Goal: Task Accomplishment & Management: Use online tool/utility

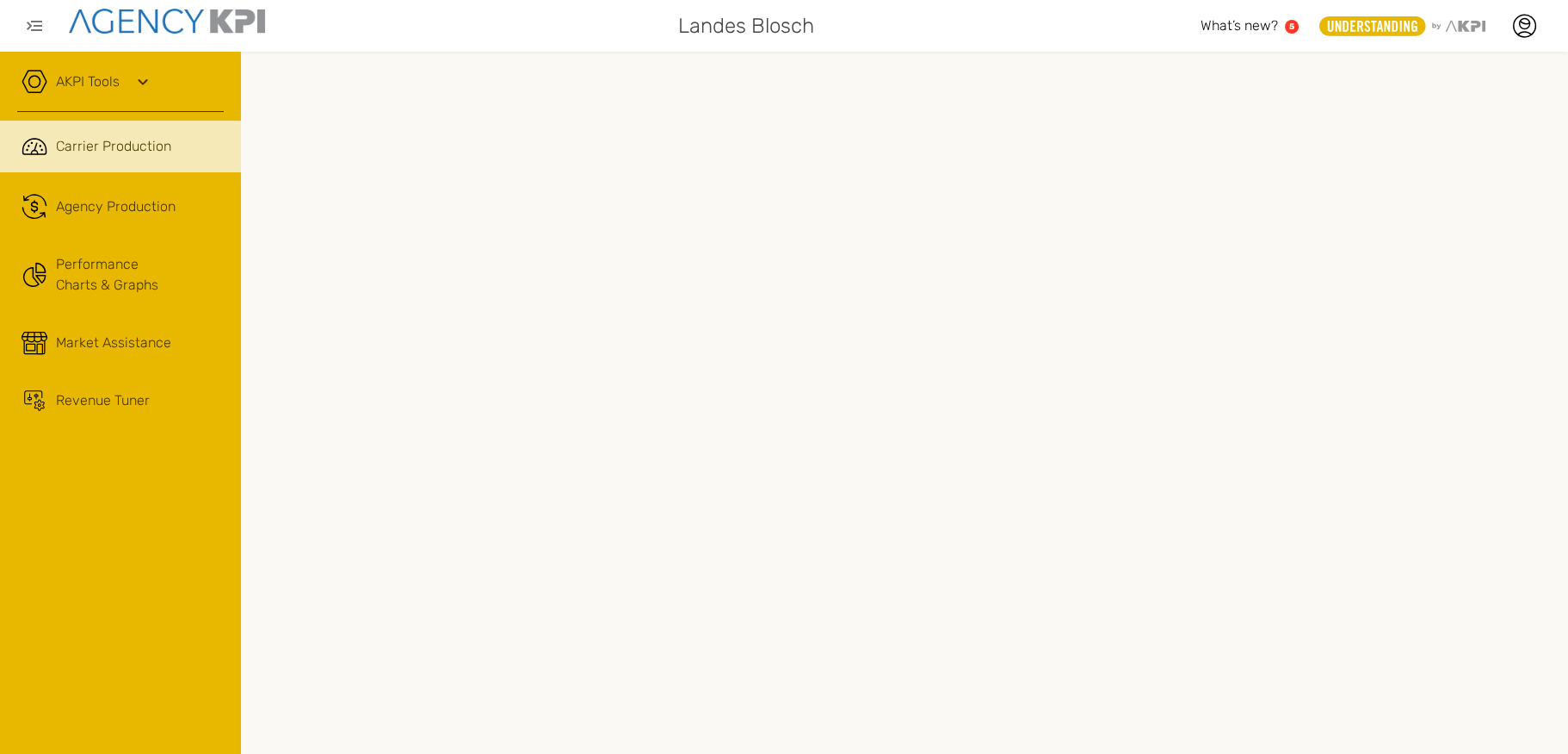
click at [74, 75] on link "AKPI Tools" at bounding box center [87, 82] width 64 height 21
click at [141, 87] on icon at bounding box center [143, 82] width 21 height 21
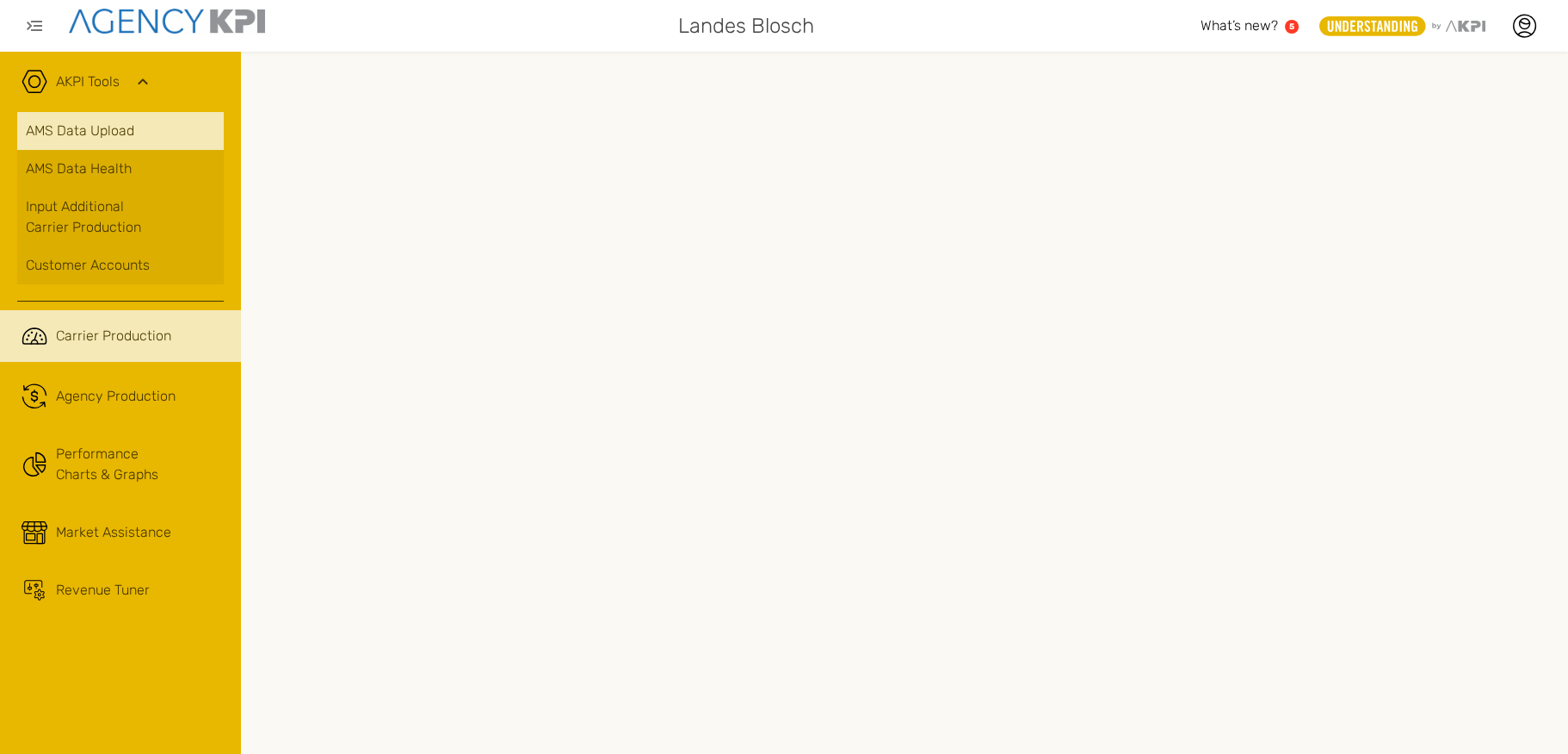
click at [117, 132] on link "AMS Data Upload" at bounding box center [120, 131] width 206 height 38
